Goal: Information Seeking & Learning: Learn about a topic

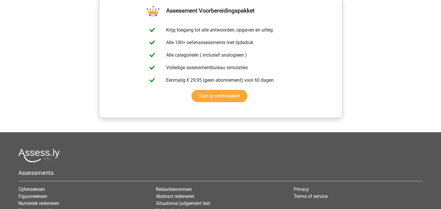
scroll to position [437, 0]
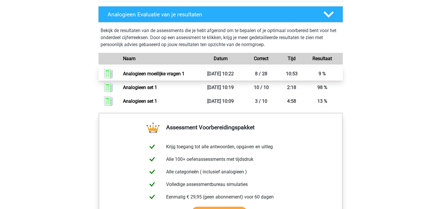
click at [176, 75] on link "Analogieen moeilijke vragen 1" at bounding box center [153, 74] width 61 height 6
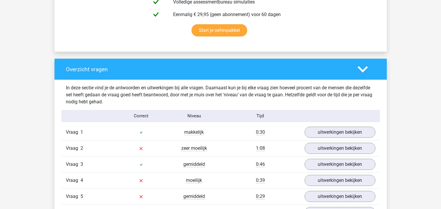
scroll to position [408, 0]
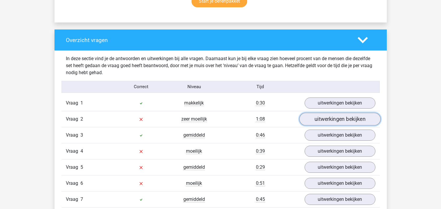
click at [319, 121] on link "uitwerkingen bekijken" at bounding box center [339, 118] width 81 height 13
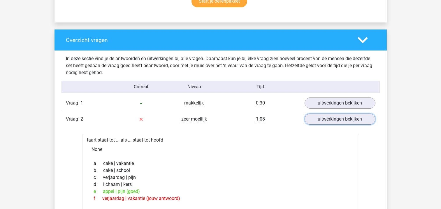
scroll to position [437, 0]
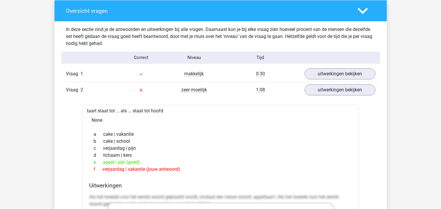
drag, startPoint x: 87, startPoint y: 112, endPoint x: 192, endPoint y: 168, distance: 118.6
copy div "taart staat tot ... als ... staat tot hoofd None a cake | vakantie b cake | sch…"
click at [234, 136] on div "a cake | vakantie" at bounding box center [220, 133] width 263 height 7
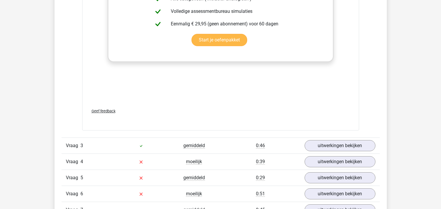
scroll to position [728, 0]
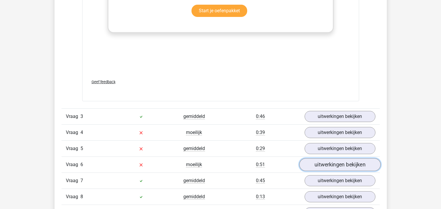
click at [336, 165] on link "uitwerkingen bekijken" at bounding box center [339, 164] width 81 height 13
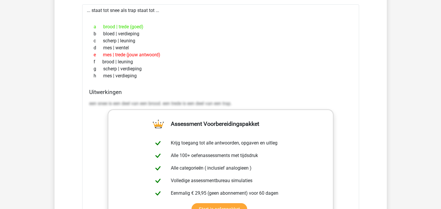
scroll to position [845, 0]
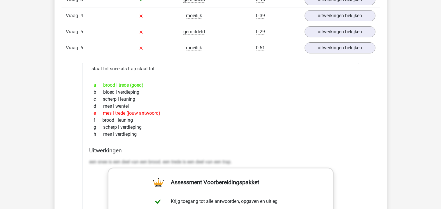
drag, startPoint x: 88, startPoint y: 68, endPoint x: 145, endPoint y: 133, distance: 87.1
click at [145, 133] on div "... staat tot snee als trap staat tot ... a brood | trede (goed) b bloed | verd…" at bounding box center [220, 210] width 277 height 295
drag, startPoint x: 145, startPoint y: 133, endPoint x: 131, endPoint y: 131, distance: 14.1
copy div ".. staat tot snee als trap staat tot ... a brood | trede (goed) b bloed | verdi…"
click at [182, 114] on div "e mes | trede (jouw antwoord)" at bounding box center [220, 113] width 263 height 7
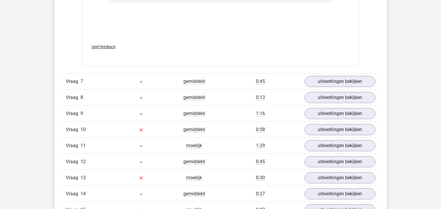
scroll to position [1165, 0]
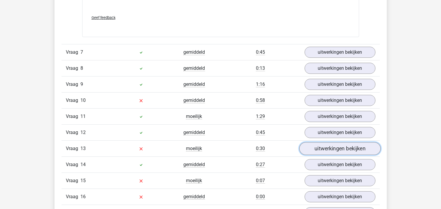
click at [330, 151] on link "uitwerkingen bekijken" at bounding box center [339, 148] width 81 height 13
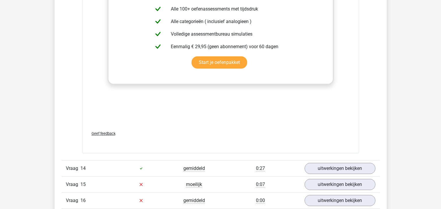
scroll to position [1486, 0]
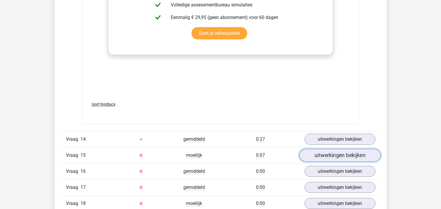
click at [335, 151] on link "uitwerkingen bekijken" at bounding box center [339, 155] width 81 height 13
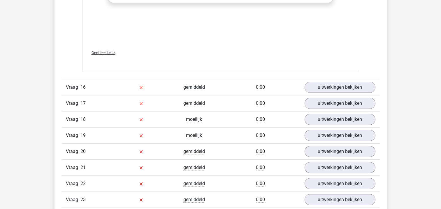
scroll to position [1922, 0]
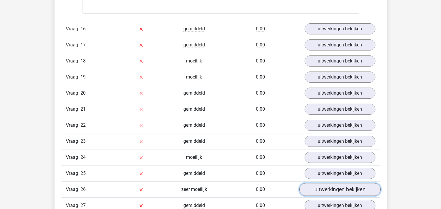
click at [315, 189] on link "uitwerkingen bekijken" at bounding box center [339, 189] width 81 height 13
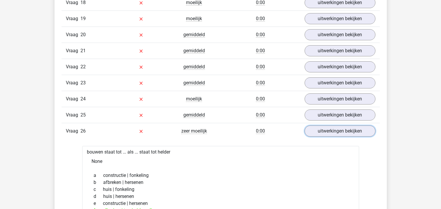
scroll to position [2039, 0]
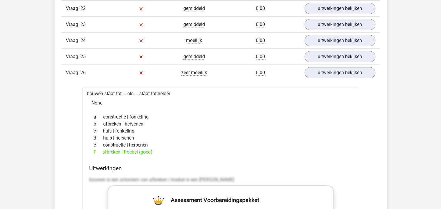
drag, startPoint x: 87, startPoint y: 92, endPoint x: 162, endPoint y: 154, distance: 97.2
drag, startPoint x: 162, startPoint y: 154, endPoint x: 124, endPoint y: 147, distance: 38.3
copy div "bouwen staat tot ... als ... staat tot helder None a constructie | fonkeling b …"
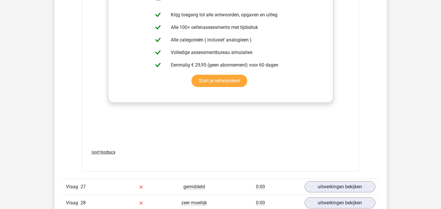
scroll to position [2272, 0]
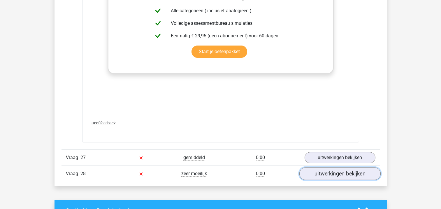
click at [315, 175] on link "uitwerkingen bekijken" at bounding box center [339, 173] width 81 height 13
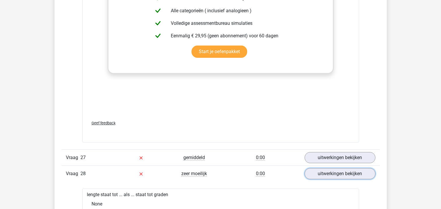
scroll to position [2330, 0]
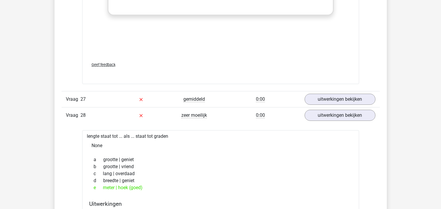
drag, startPoint x: 87, startPoint y: 135, endPoint x: 162, endPoint y: 186, distance: 90.9
drag, startPoint x: 162, startPoint y: 186, endPoint x: 134, endPoint y: 186, distance: 28.0
copy div "lengte staat tot ... als ... staat tot graden None a grootte | geniet b grootte…"
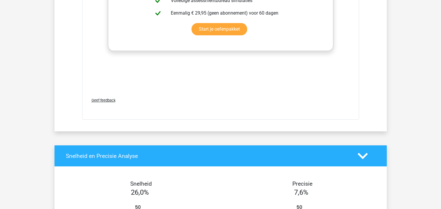
scroll to position [2651, 0]
